Goal: Information Seeking & Learning: Learn about a topic

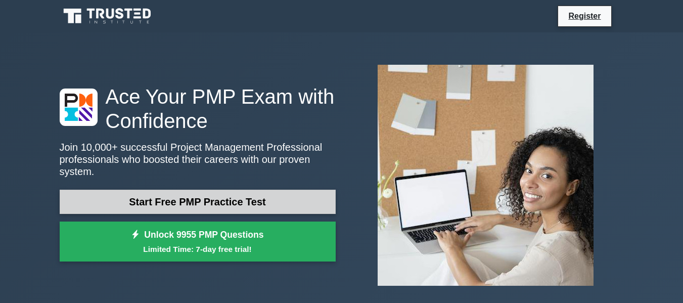
click at [249, 194] on link "Start Free PMP Practice Test" at bounding box center [198, 202] width 276 height 24
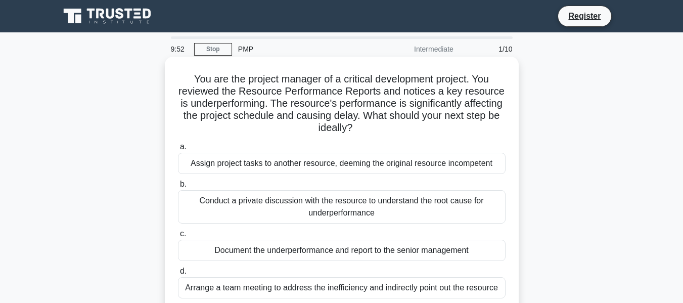
click at [273, 158] on div "Assign project tasks to another resource, deeming the original resource incompe…" at bounding box center [342, 163] width 328 height 21
click at [178, 150] on input "a. Assign project tasks to another resource, deeming the original resource inco…" at bounding box center [178, 147] width 0 height 7
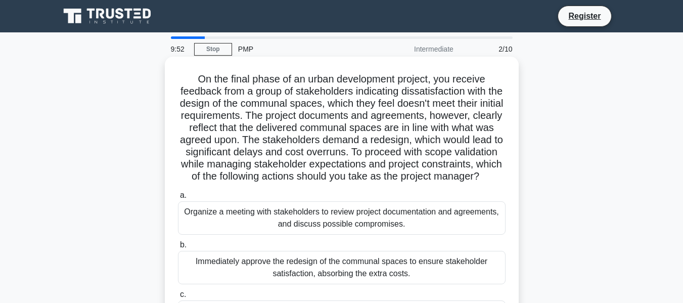
click at [263, 232] on div "Organize a meeting with stakeholders to review project documentation and agreem…" at bounding box center [342, 217] width 328 height 33
click at [178, 199] on input "a. Organize a meeting with stakeholders to review project documentation and agr…" at bounding box center [178, 195] width 0 height 7
